Goal: Check status: Check status

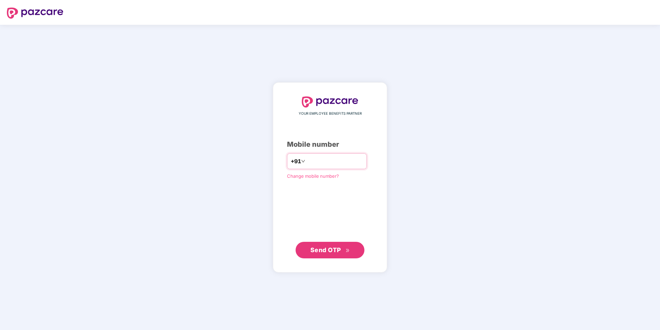
type input "**********"
click at [332, 254] on button "Send OTP" at bounding box center [330, 250] width 69 height 17
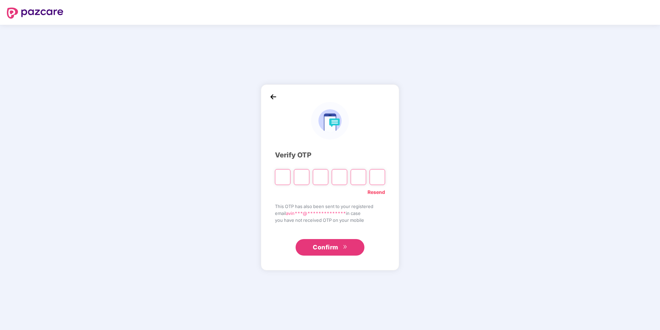
type input "*"
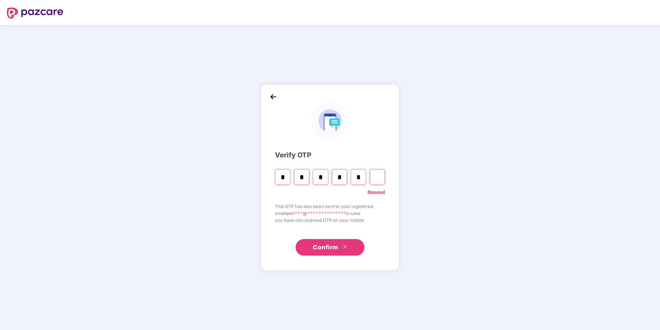
type input "*"
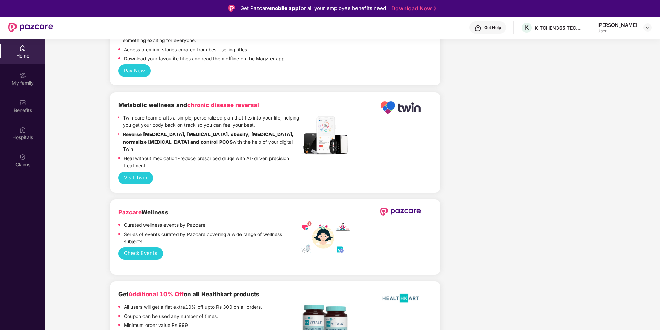
scroll to position [1163, 0]
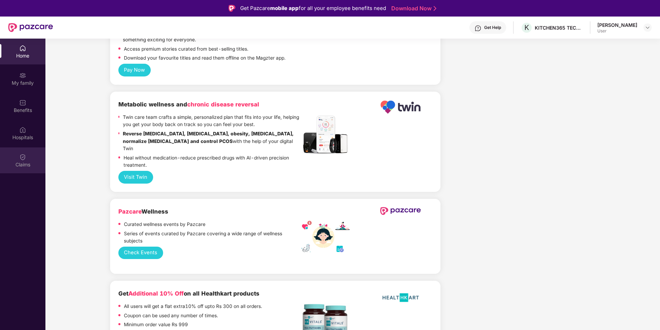
click at [27, 156] on div "Claims" at bounding box center [22, 160] width 45 height 26
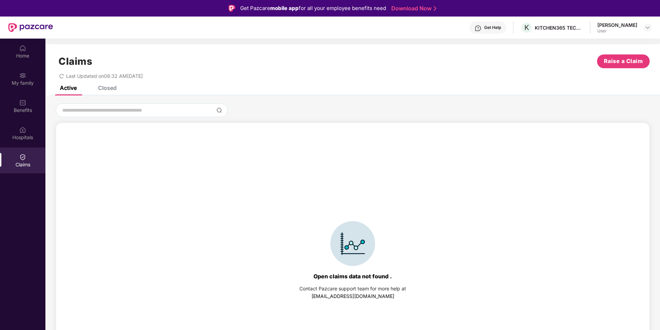
click at [105, 88] on div "Closed" at bounding box center [107, 87] width 19 height 7
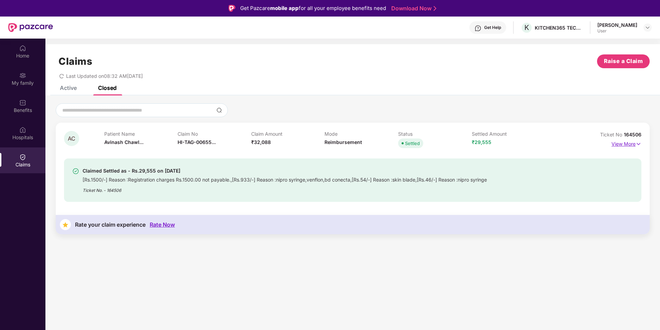
click at [634, 145] on p "View More" at bounding box center [627, 142] width 30 height 9
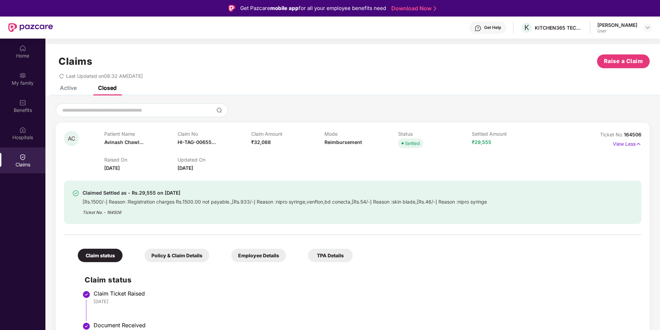
scroll to position [3, 0]
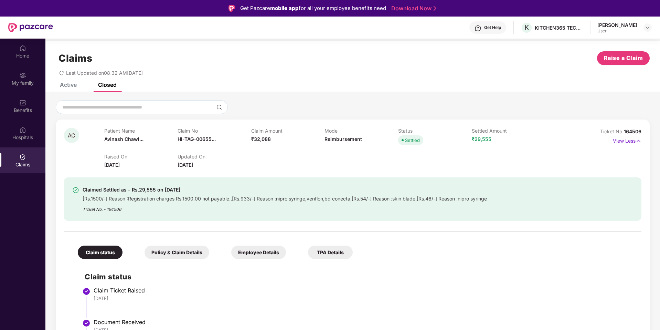
click at [271, 205] on div "Ticket No. - 164506" at bounding box center [285, 207] width 404 height 11
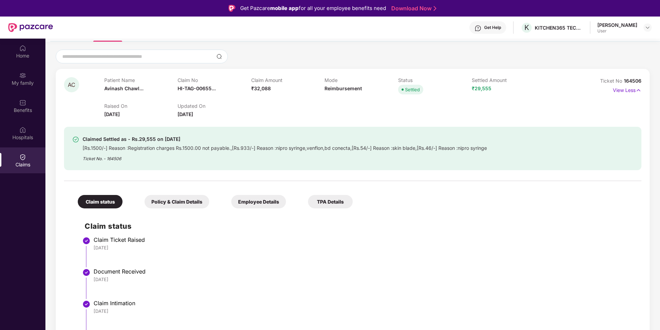
scroll to position [54, 0]
click at [186, 203] on div "Policy & Claim Details" at bounding box center [177, 200] width 65 height 13
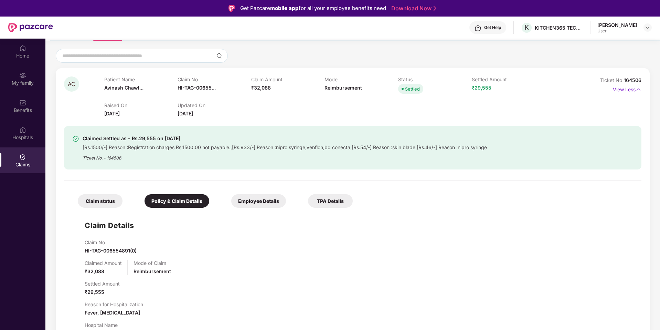
click at [106, 198] on div "Claim status" at bounding box center [100, 200] width 45 height 13
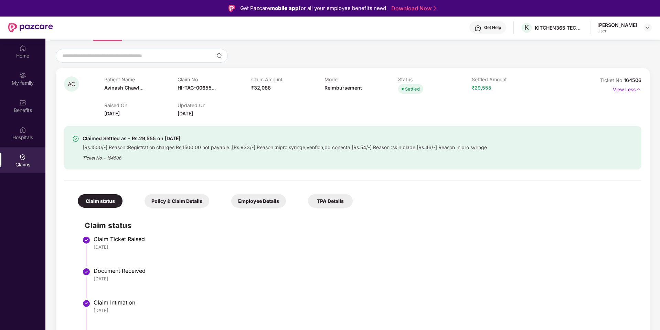
click at [269, 201] on div "Employee Details" at bounding box center [258, 200] width 55 height 13
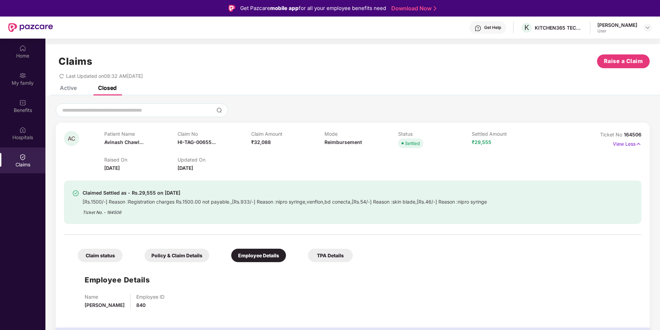
scroll to position [0, 0]
click at [100, 254] on div "Claim status" at bounding box center [100, 255] width 45 height 13
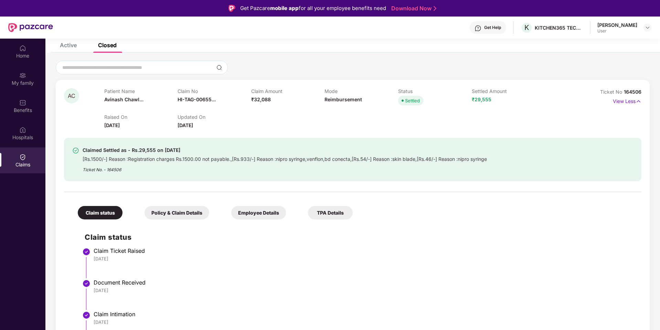
scroll to position [44, 0]
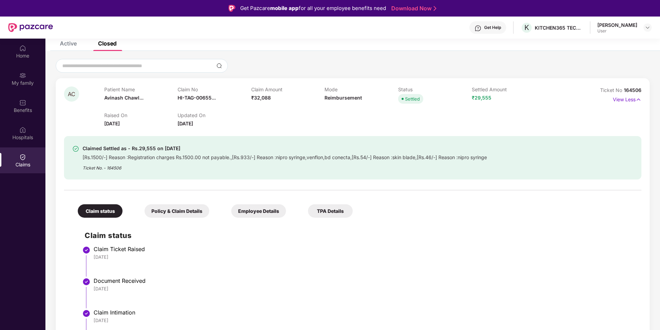
click at [323, 214] on div "TPA Details" at bounding box center [330, 210] width 45 height 13
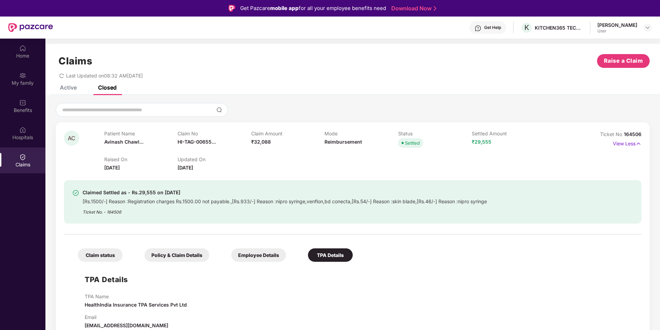
scroll to position [39, 0]
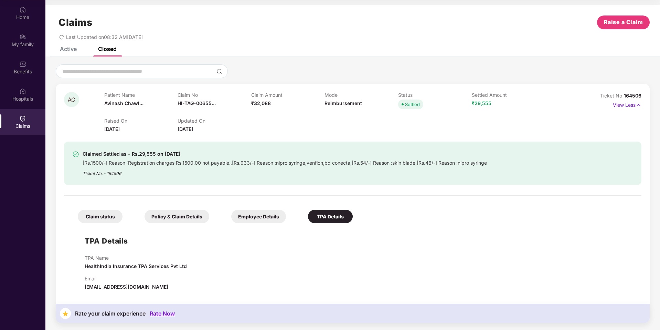
click at [161, 313] on div "Rate Now" at bounding box center [162, 313] width 25 height 7
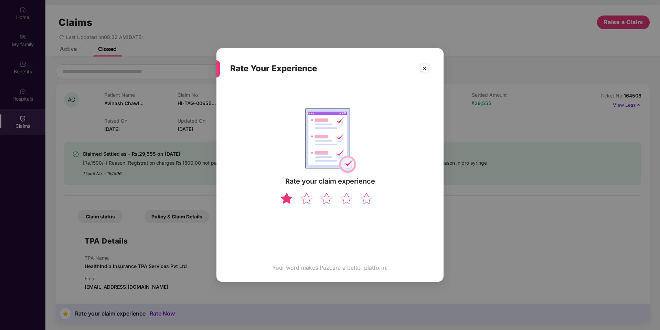
click at [289, 200] on img at bounding box center [286, 198] width 13 height 12
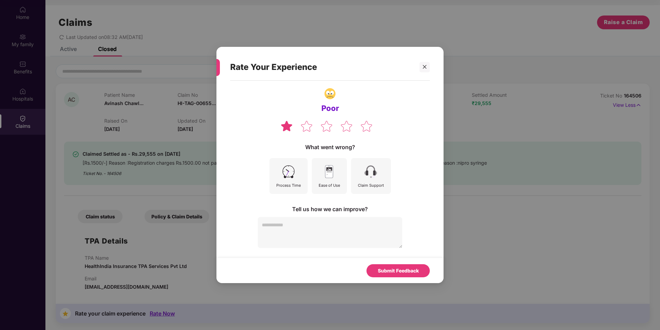
click at [366, 174] on img at bounding box center [370, 171] width 15 height 15
click at [294, 230] on textarea at bounding box center [330, 232] width 145 height 31
click at [426, 67] on icon "close" at bounding box center [424, 66] width 5 height 5
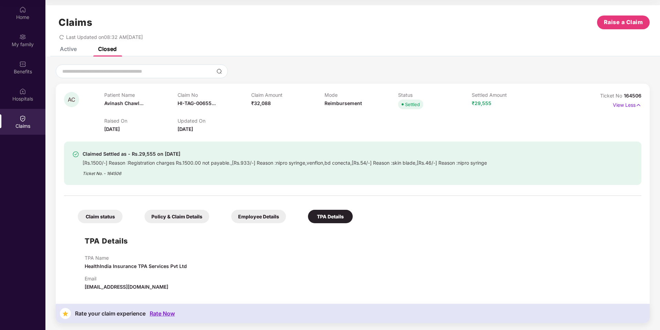
click at [314, 169] on div "Ticket No. - 164506" at bounding box center [285, 171] width 404 height 11
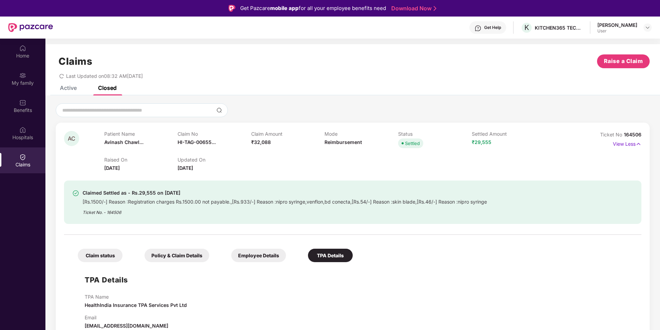
scroll to position [0, 0]
click at [182, 252] on div "Policy & Claim Details" at bounding box center [177, 254] width 65 height 13
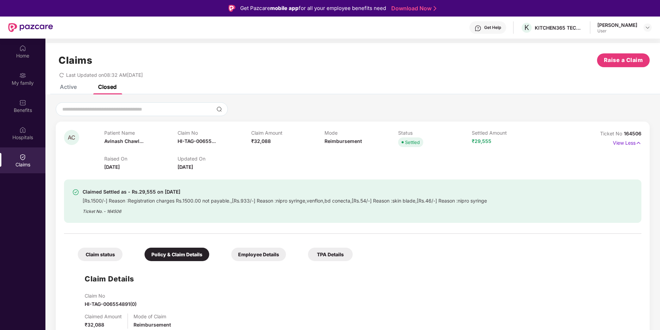
scroll to position [0, 0]
